Goal: Task Accomplishment & Management: Manage account settings

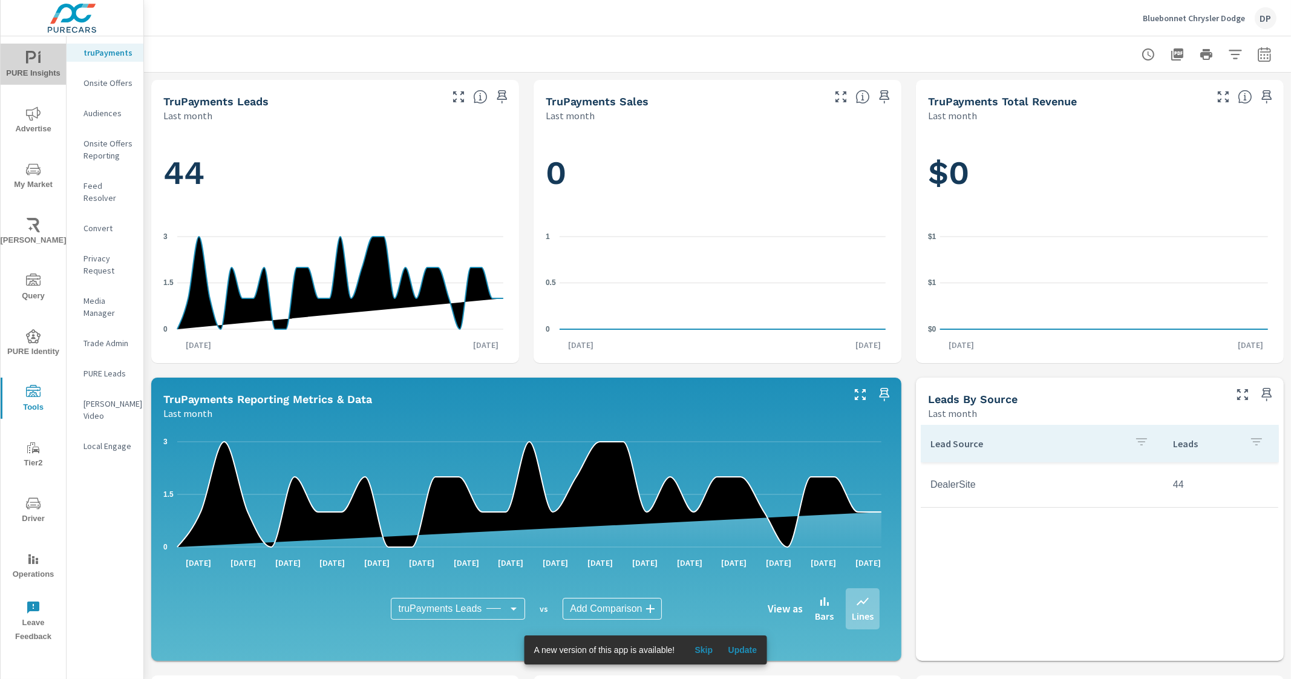
click at [38, 65] on icon "nav menu" at bounding box center [33, 58] width 15 height 15
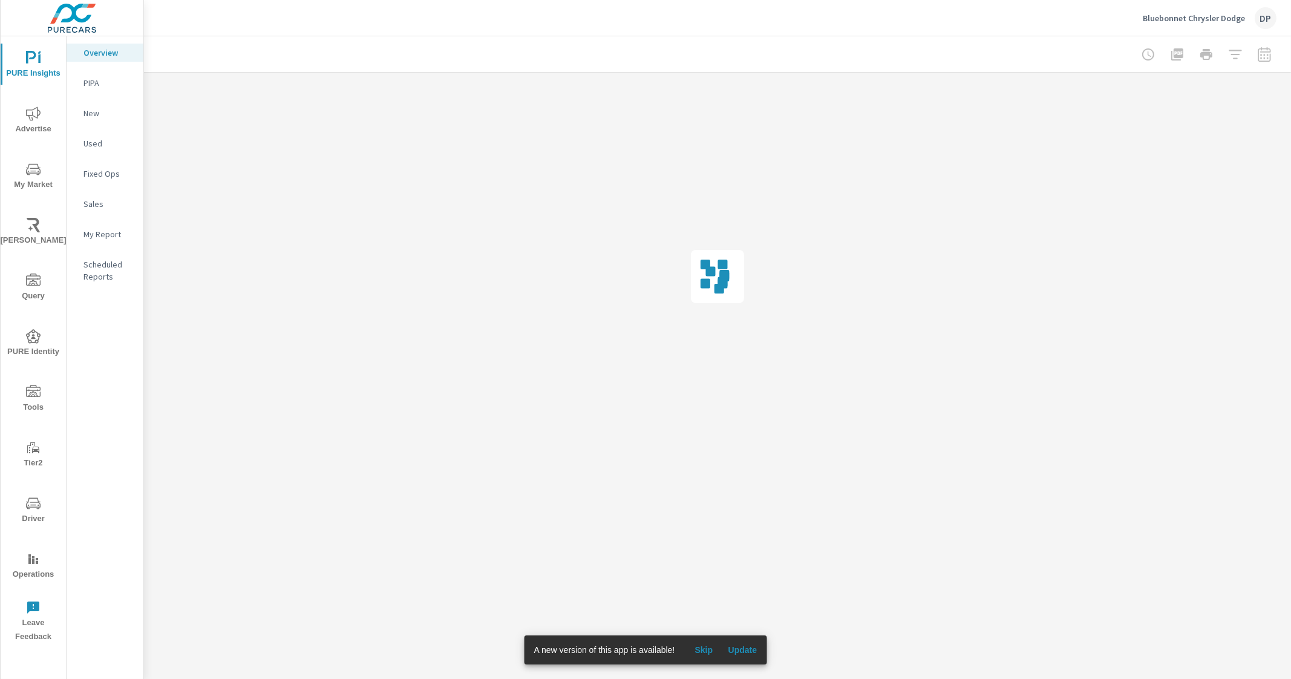
click at [749, 649] on span "Update" at bounding box center [742, 649] width 29 height 11
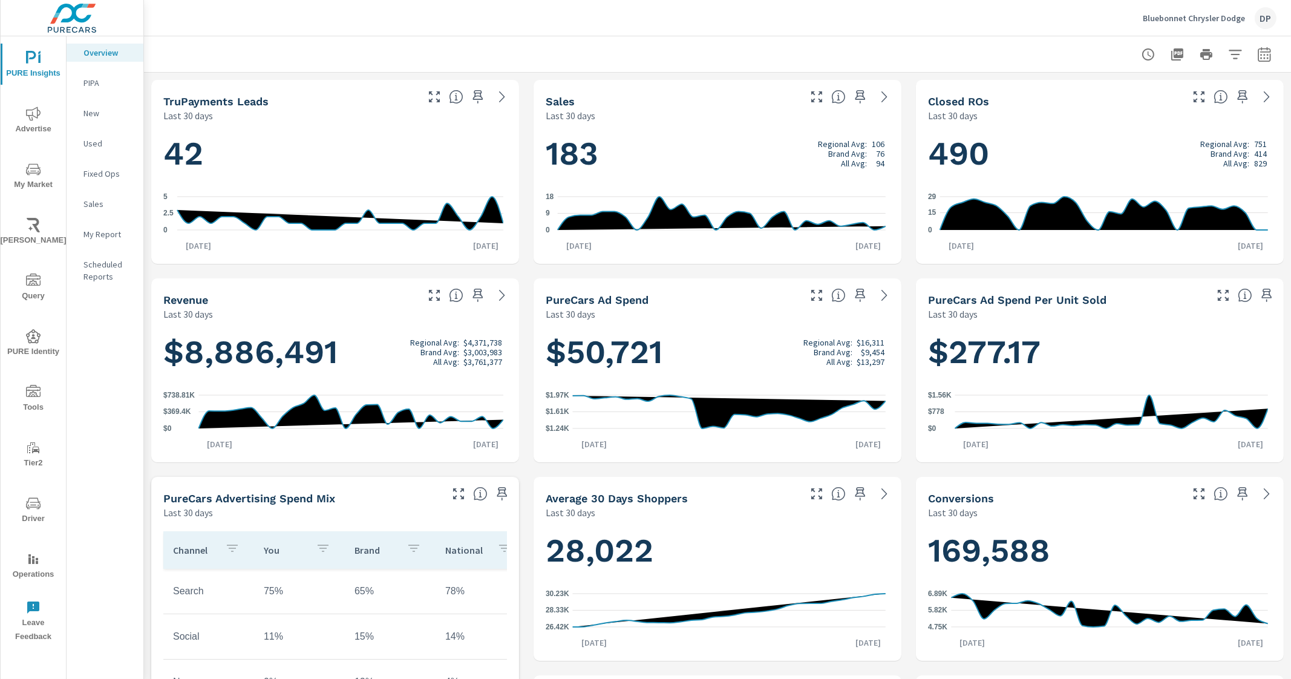
click at [97, 236] on p "My Report" at bounding box center [109, 234] width 50 height 12
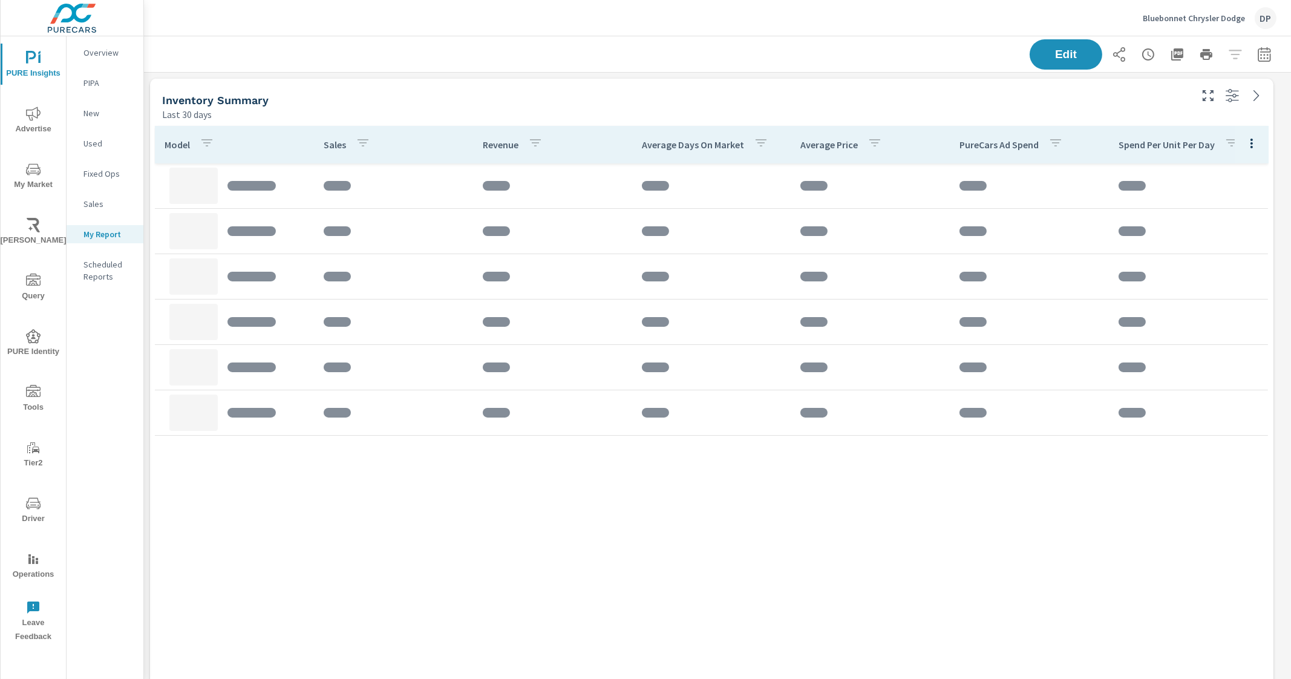
scroll to position [1561, 1159]
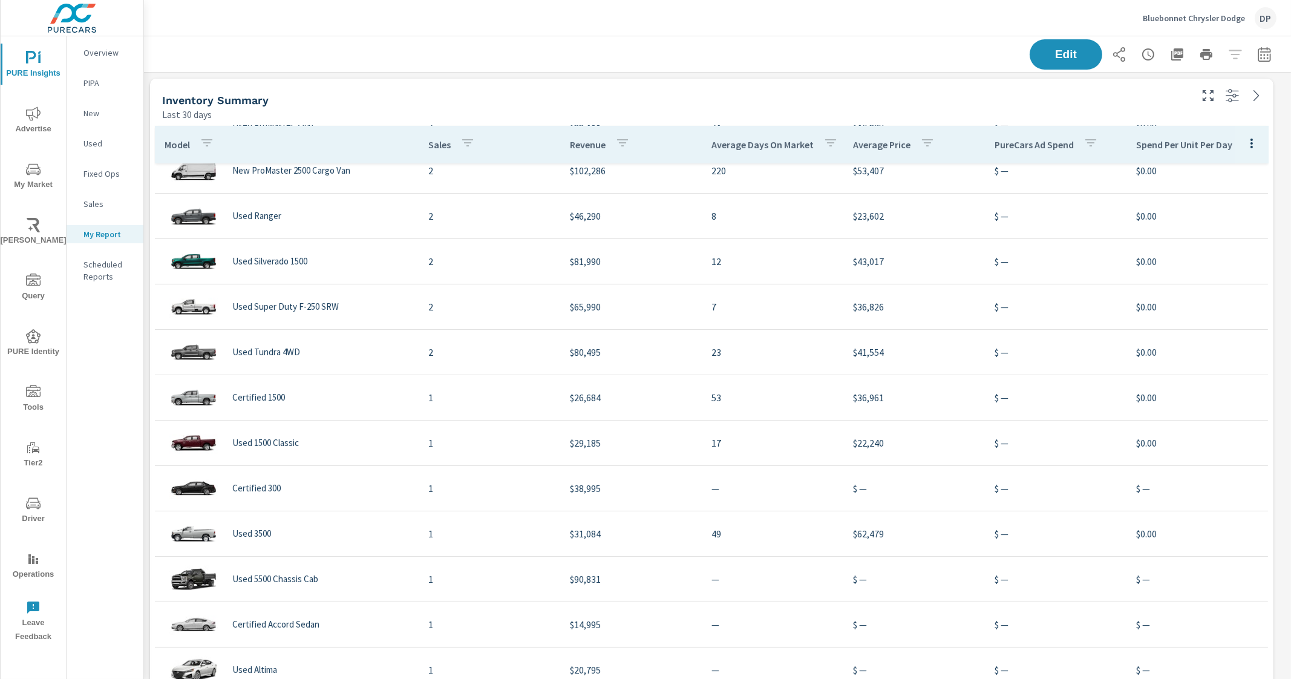
scroll to position [1561, 1159]
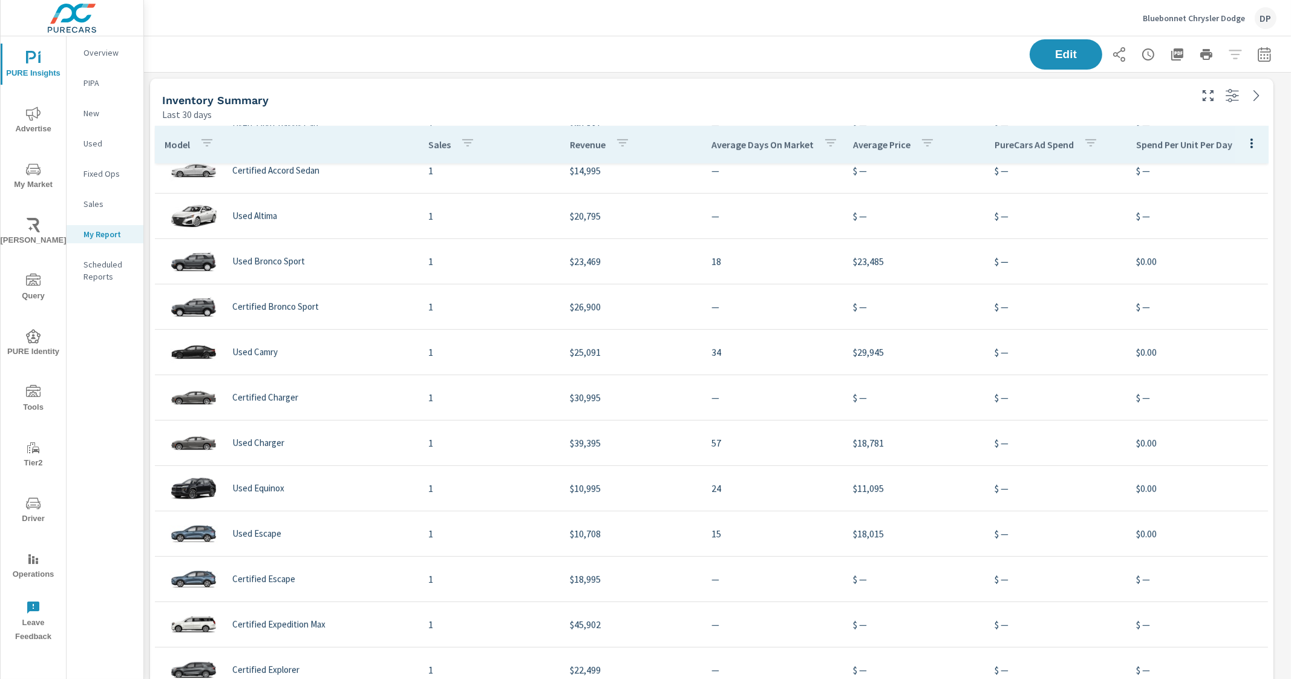
scroll to position [1561, 1159]
click at [1068, 44] on button "Edit" at bounding box center [1066, 54] width 75 height 31
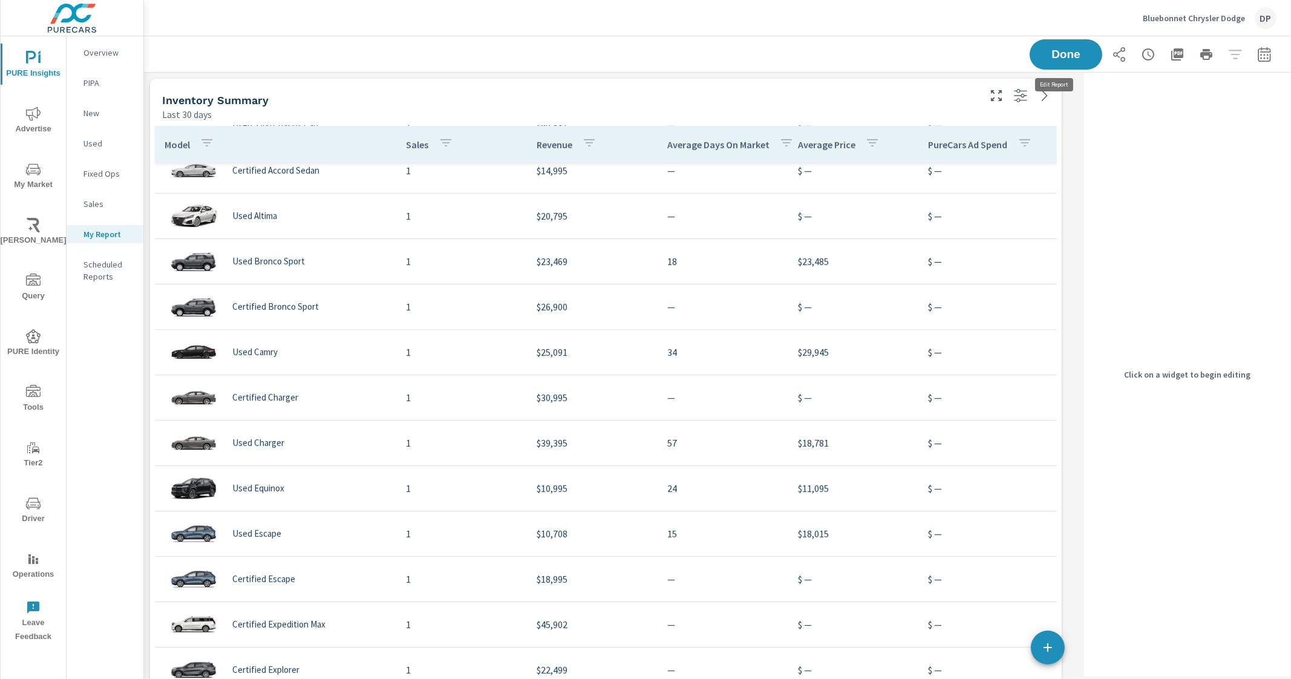
scroll to position [1561, 947]
click at [1063, 59] on span "Done" at bounding box center [1066, 53] width 50 height 11
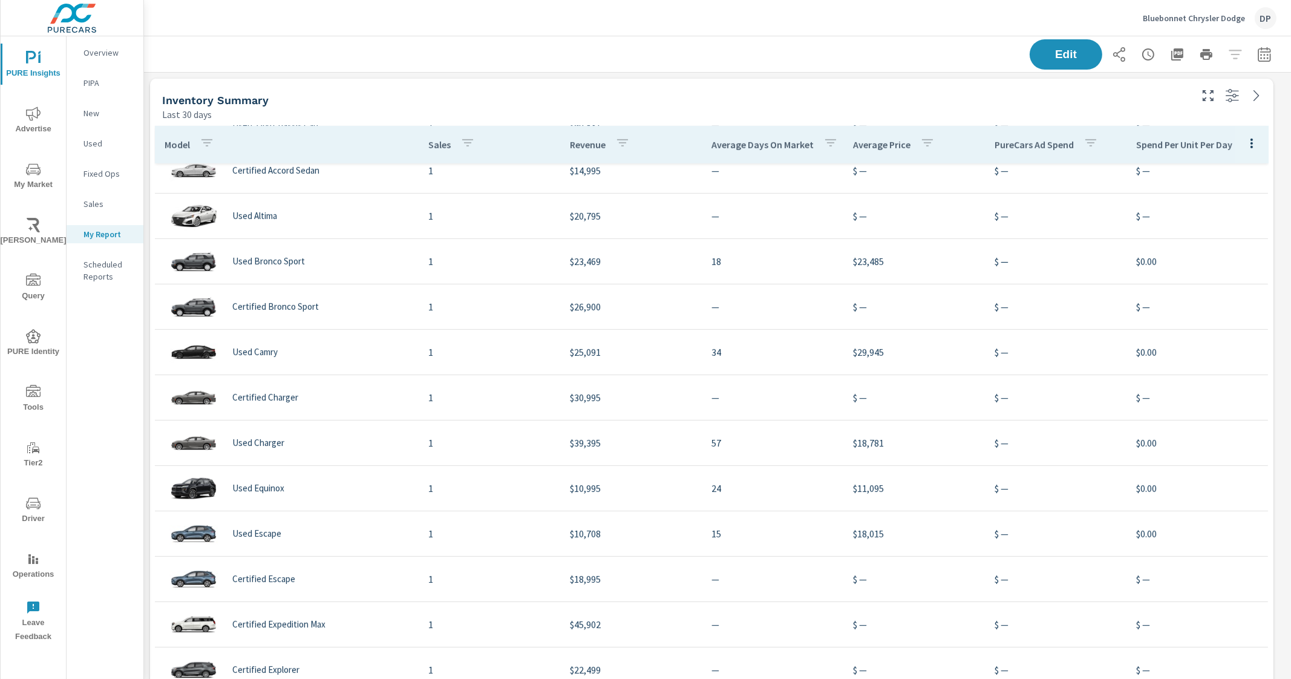
scroll to position [1561, 1159]
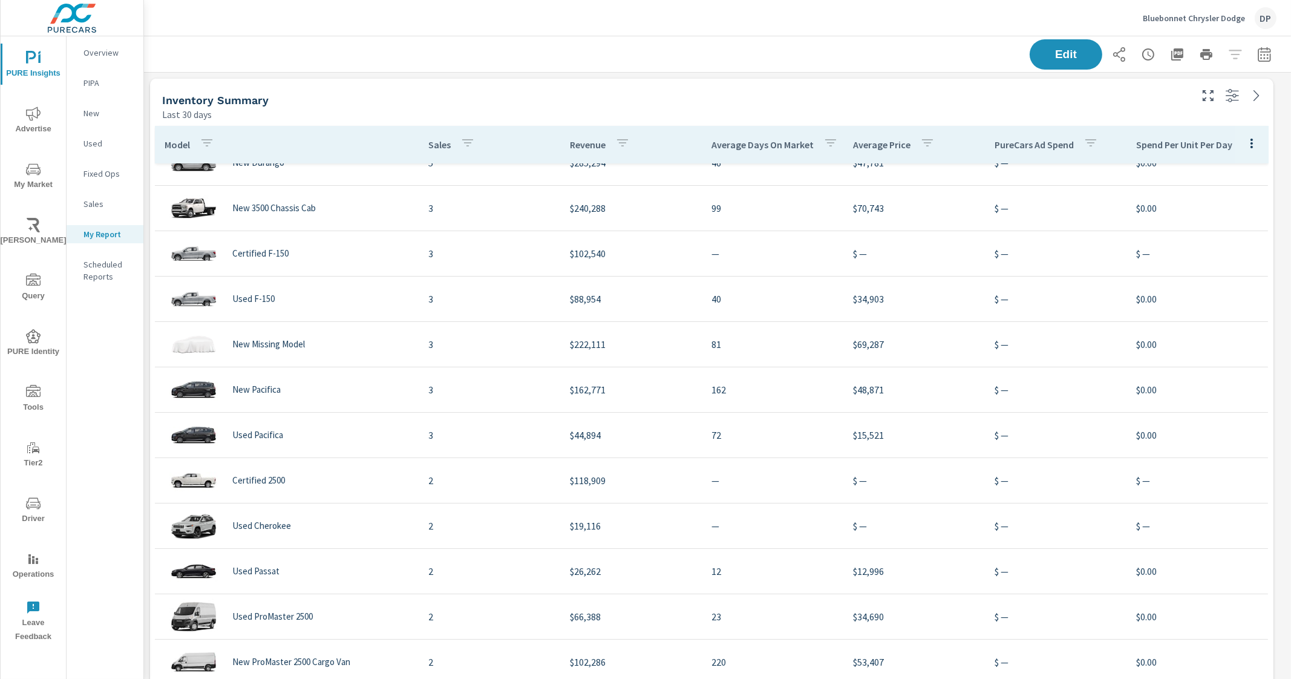
scroll to position [302, 0]
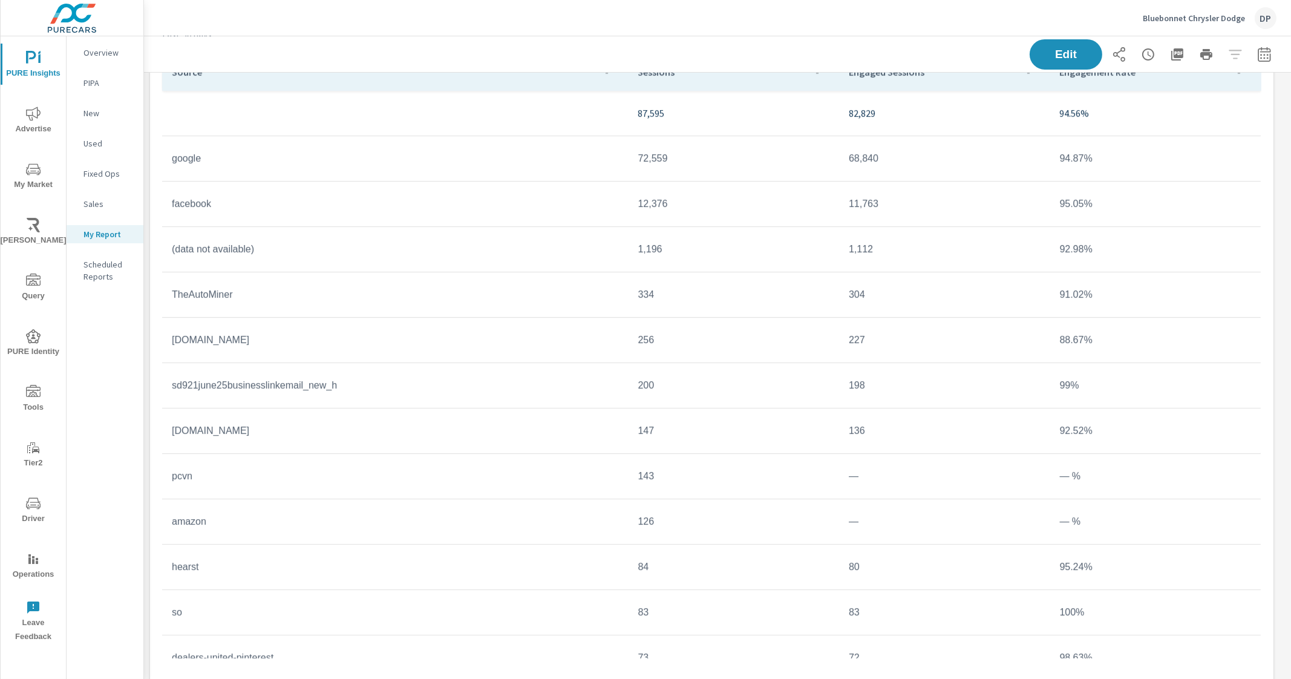
scroll to position [930, 0]
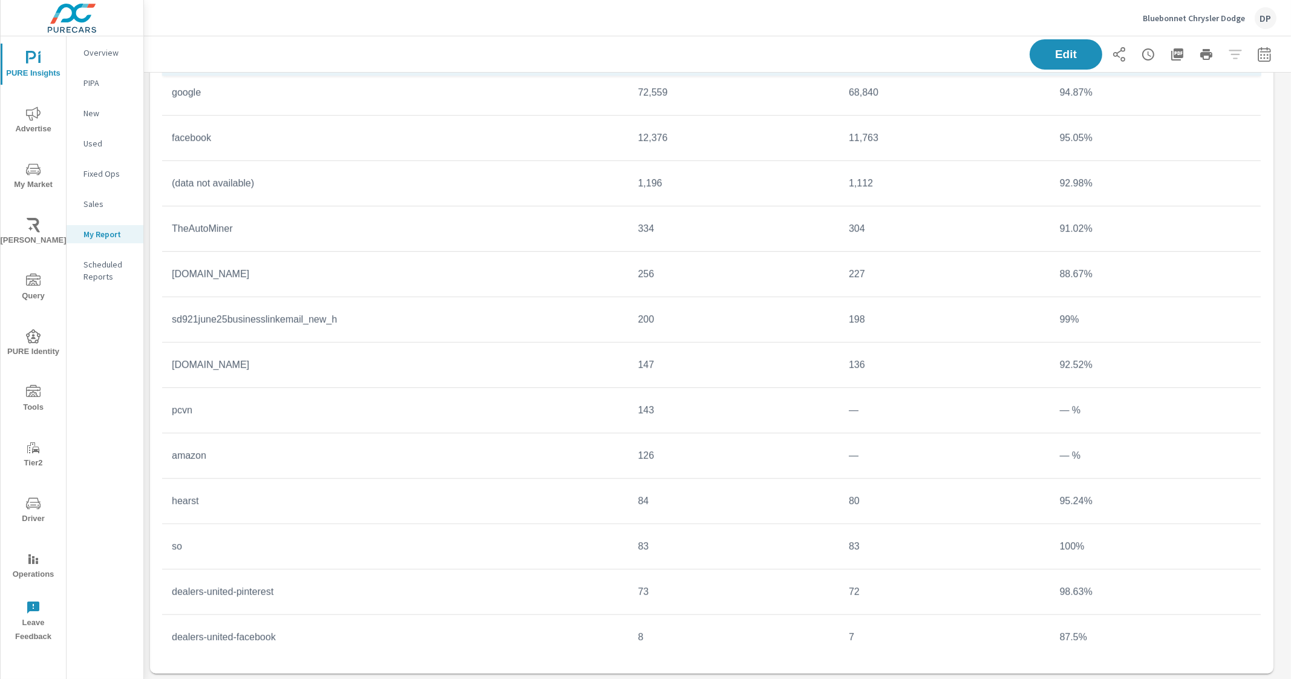
scroll to position [250, 0]
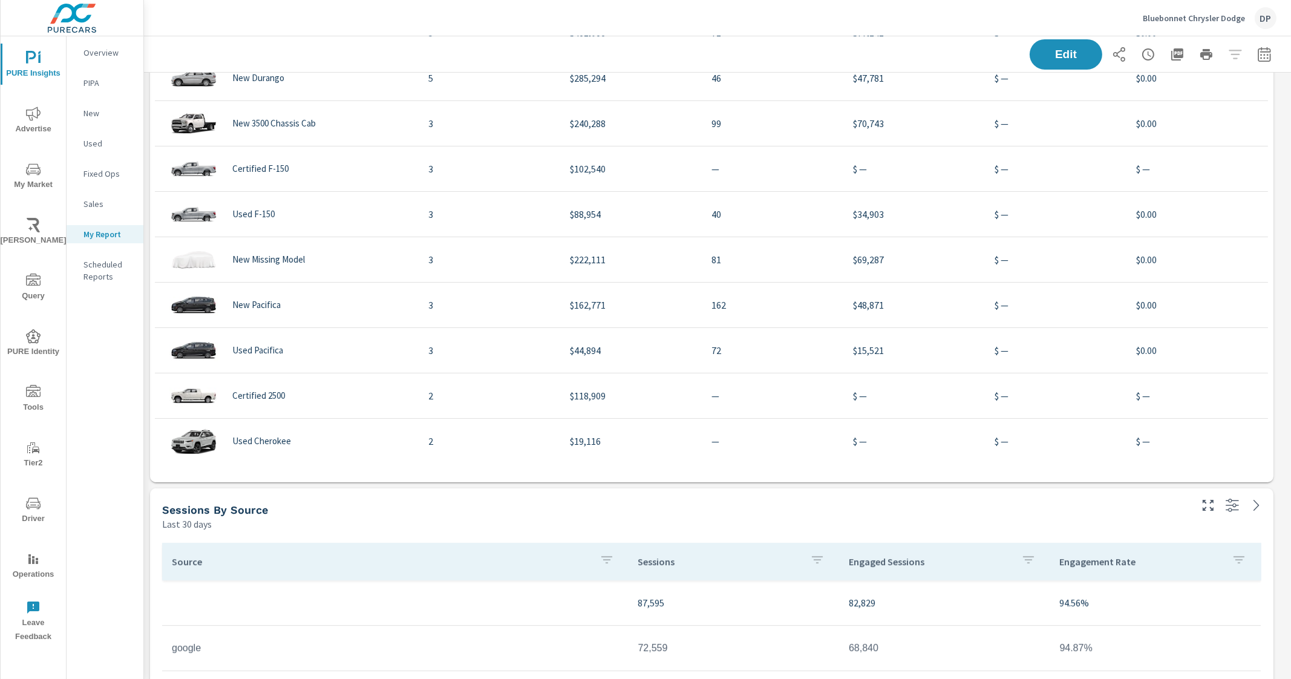
scroll to position [401, 0]
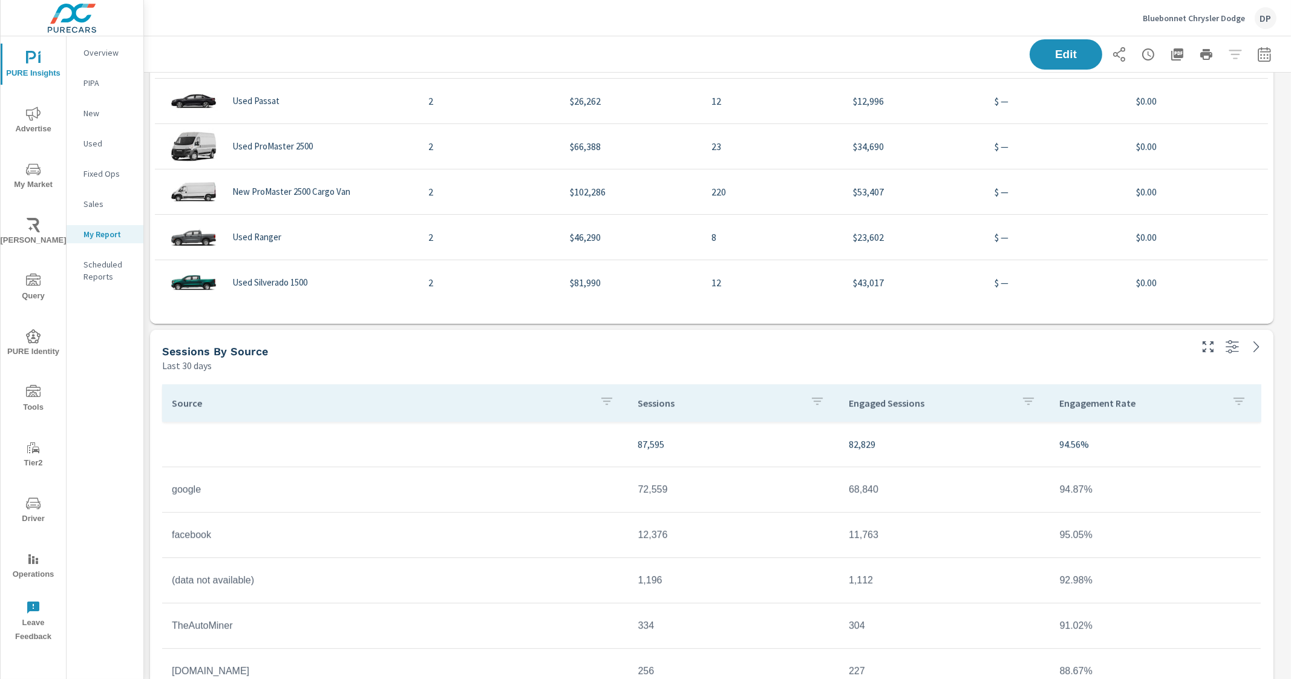
scroll to position [627, 0]
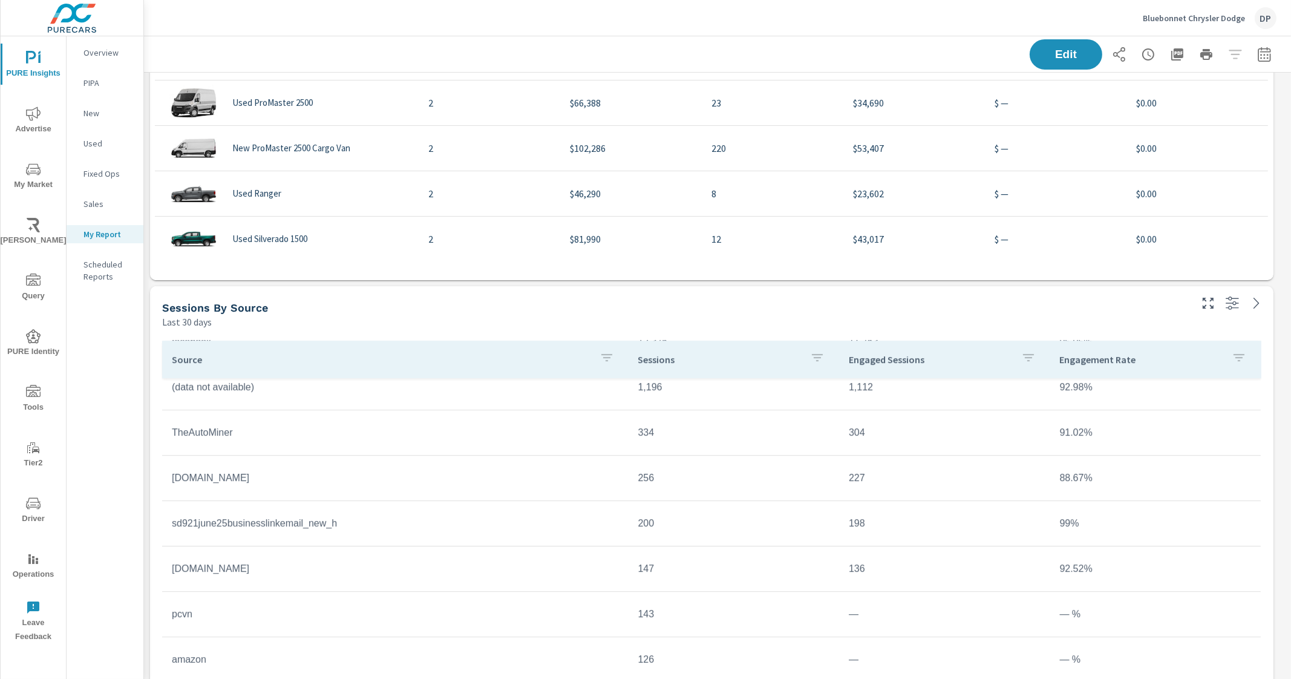
scroll to position [45, 0]
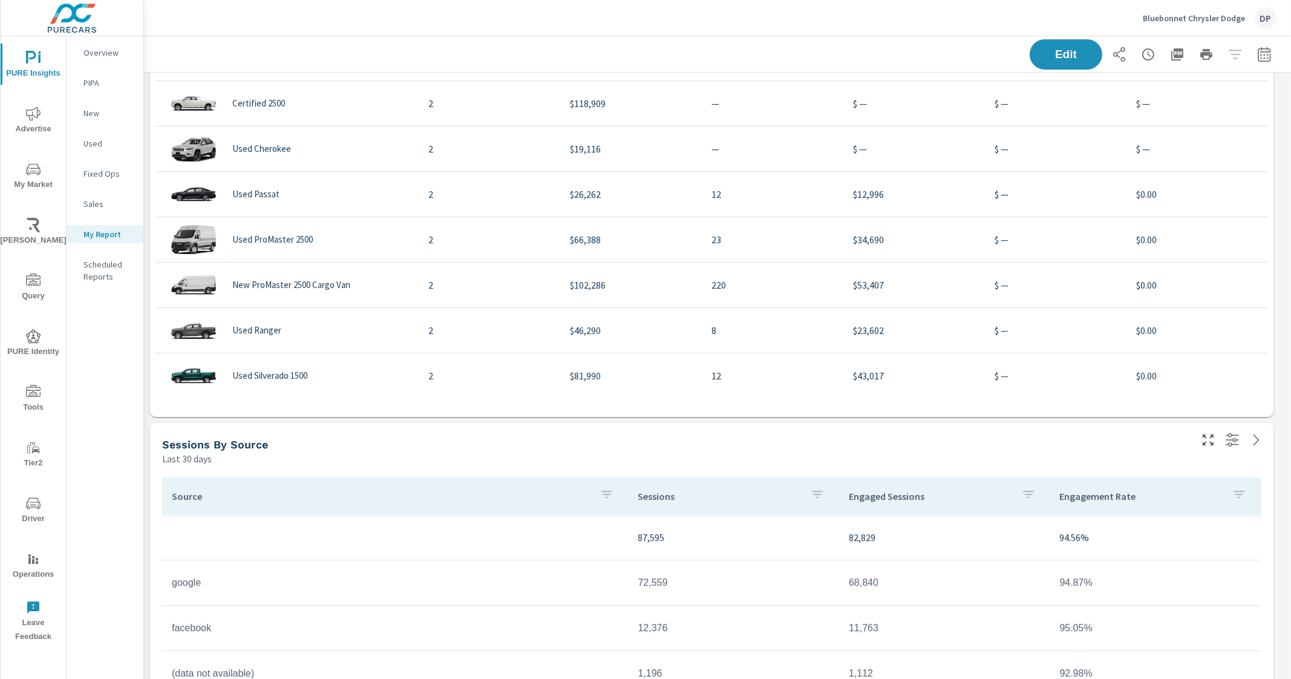
scroll to position [174, 0]
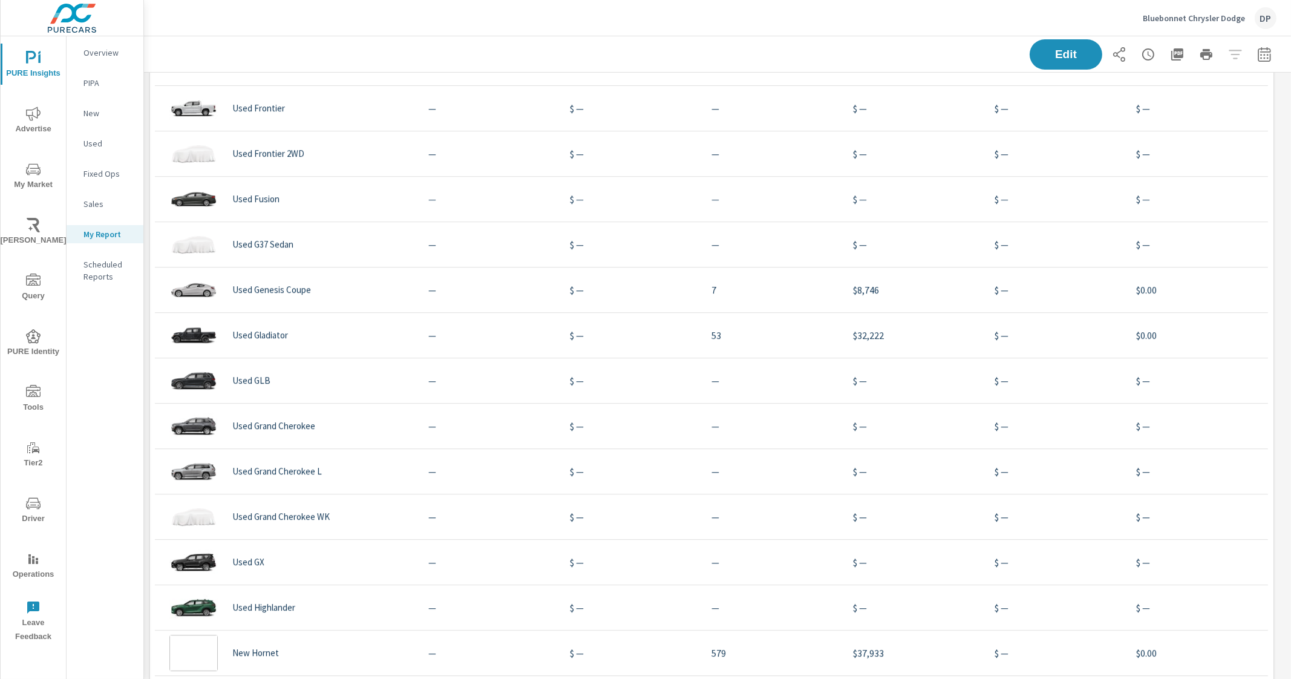
scroll to position [6505, 0]
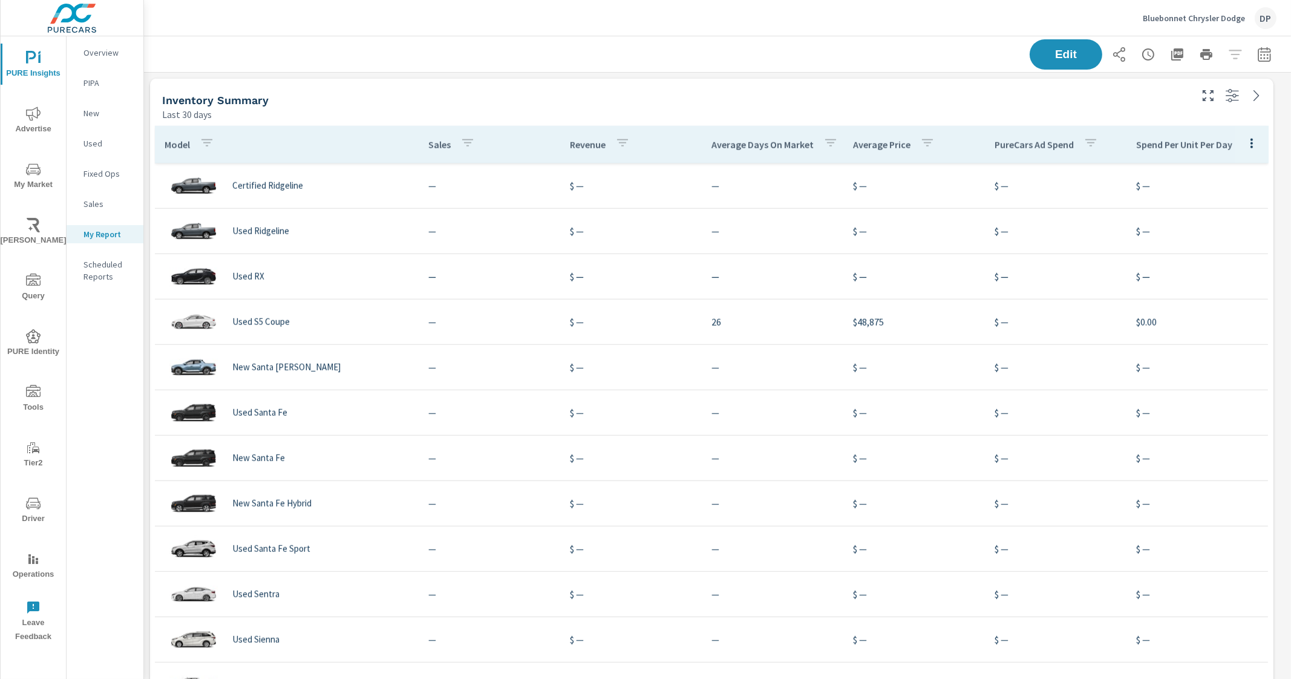
scroll to position [9454, 0]
